Goal: Task Accomplishment & Management: Manage account settings

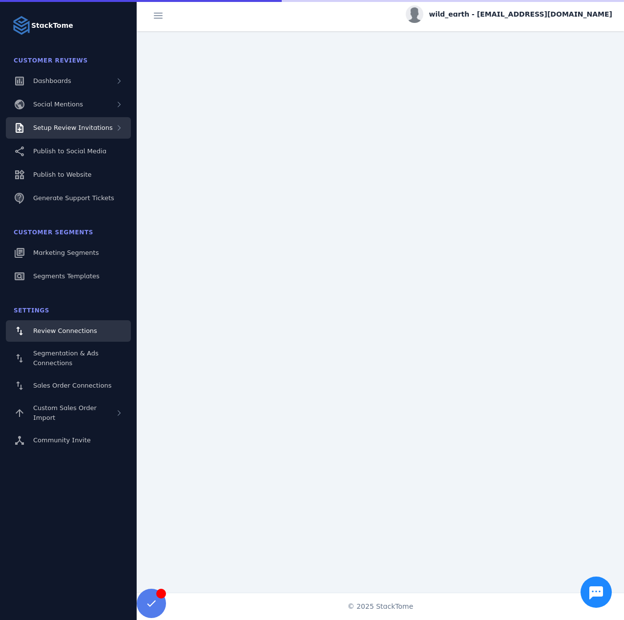
click at [83, 128] on span "Setup Review Invitations" at bounding box center [73, 127] width 80 height 7
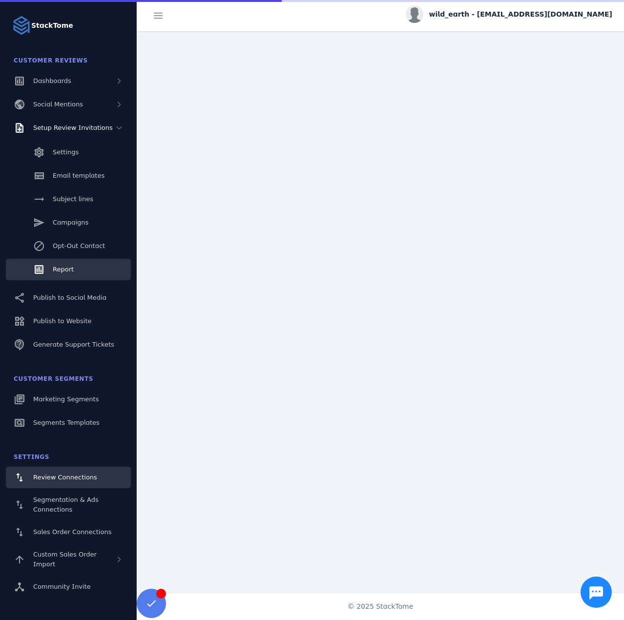
click at [71, 264] on link "Report" at bounding box center [68, 269] width 125 height 21
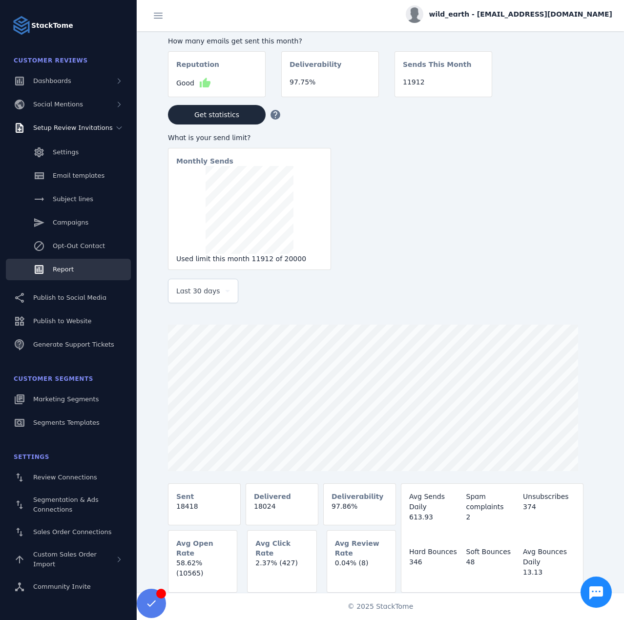
click at [215, 283] on div "Last 30 days" at bounding box center [203, 290] width 54 height 23
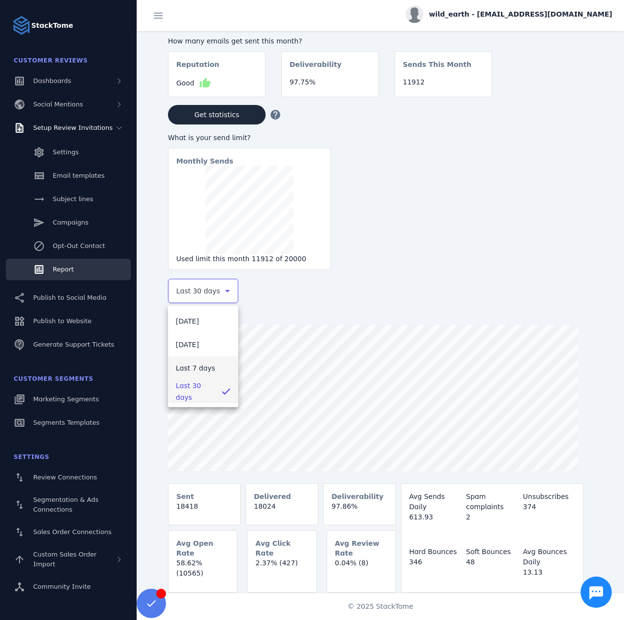
click at [195, 372] on span "Last 7 days" at bounding box center [196, 368] width 40 height 12
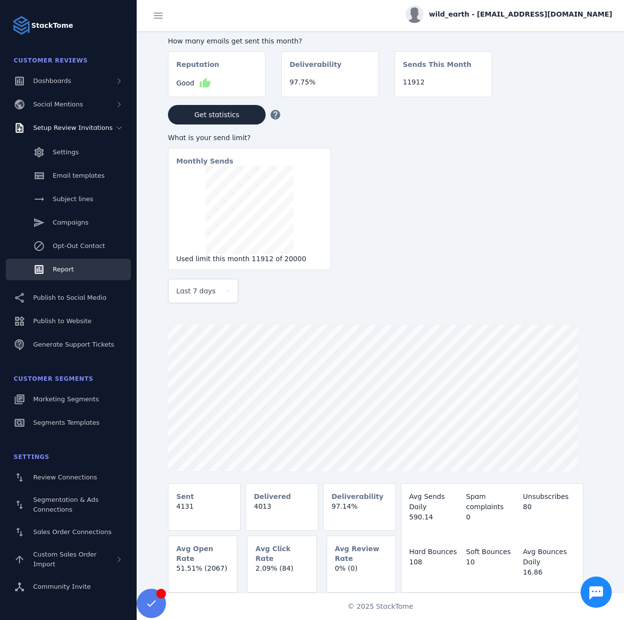
click at [532, 13] on span "wild_earth - cs_wild@stacktome.com" at bounding box center [520, 14] width 183 height 10
click at [574, 89] on span "Sign out" at bounding box center [581, 94] width 28 height 12
